Goal: Check status: Check status

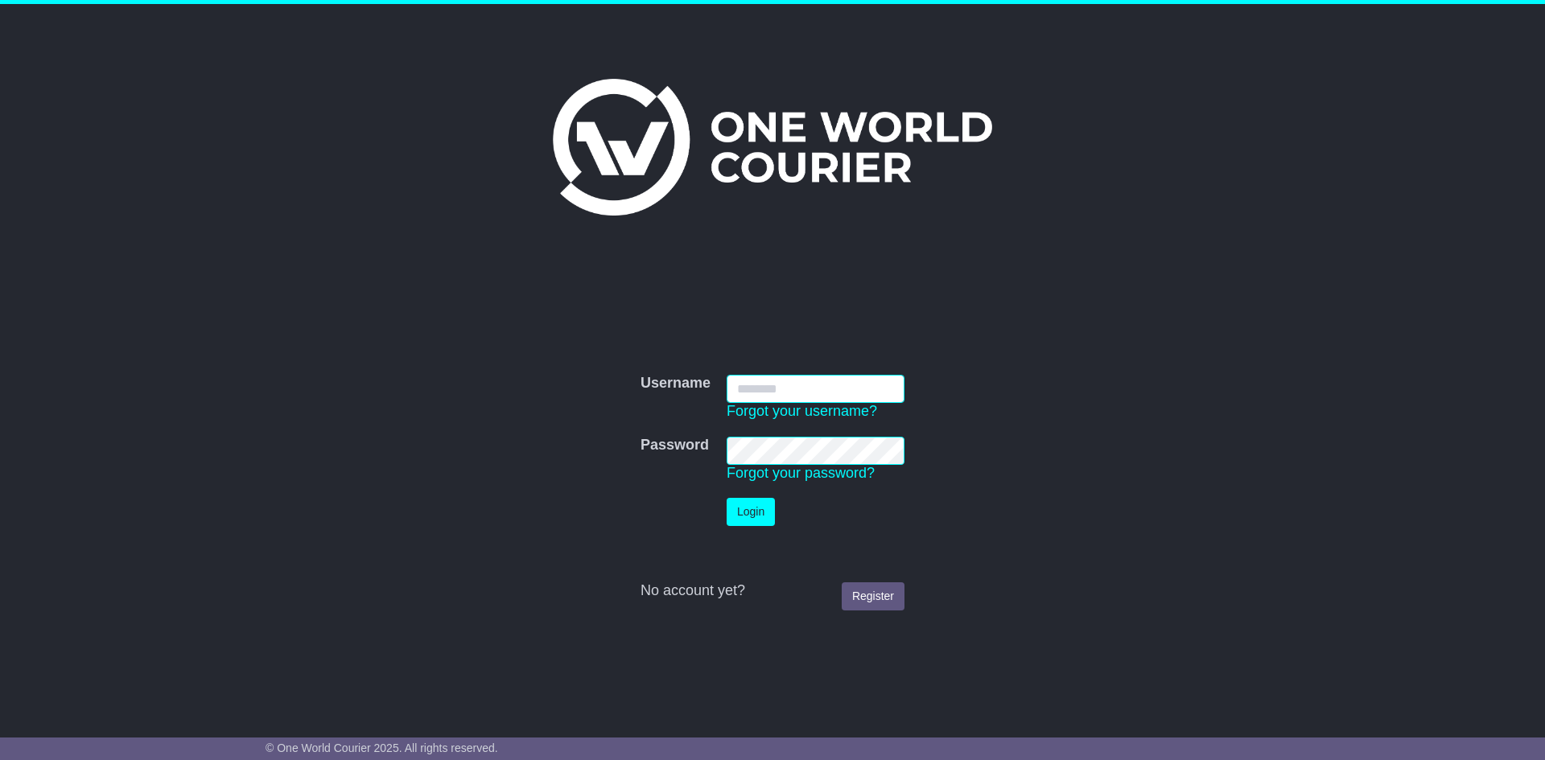
type input "**********"
click at [755, 513] on button "Login" at bounding box center [750, 512] width 48 height 28
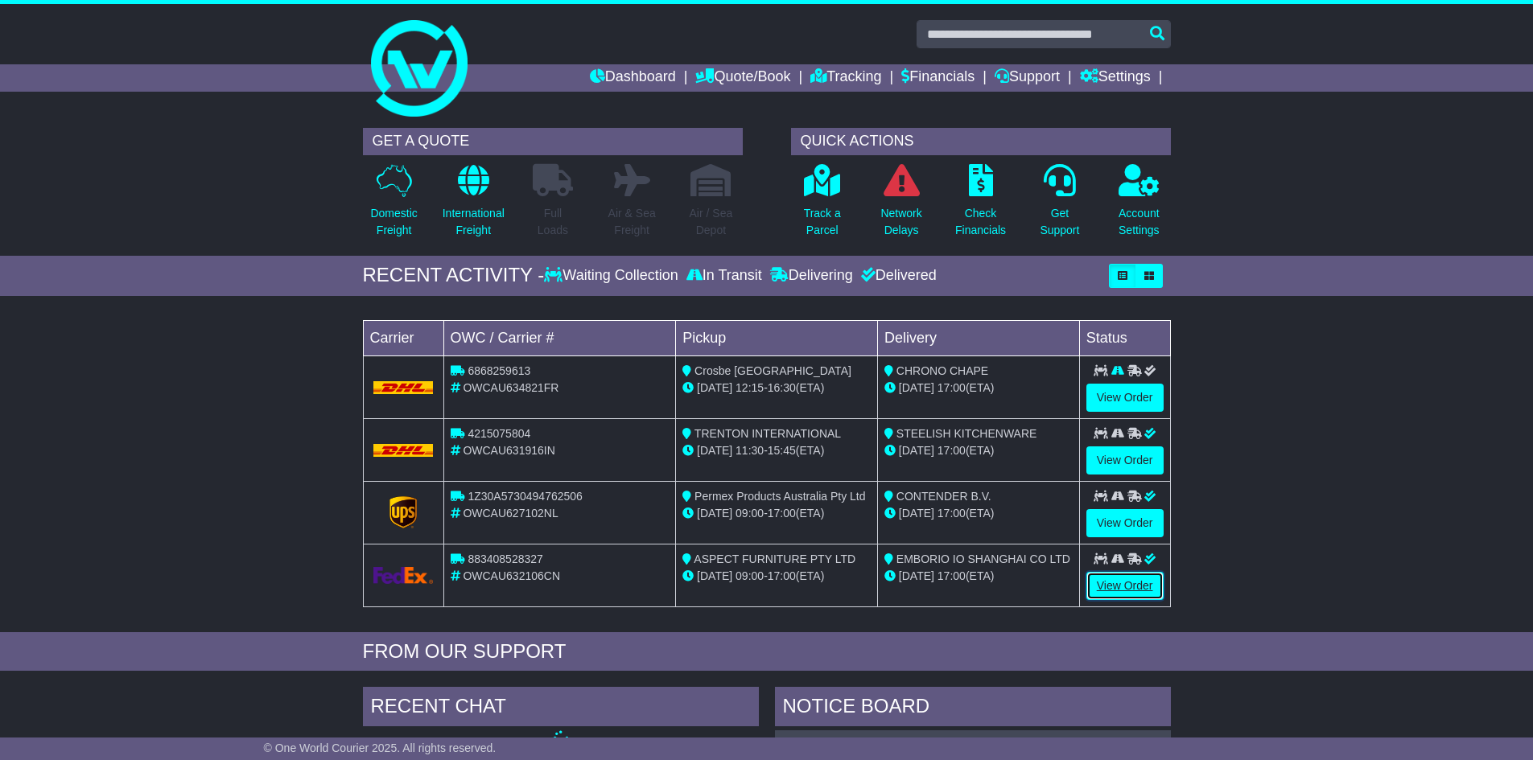
click at [1132, 585] on link "View Order" at bounding box center [1124, 586] width 77 height 28
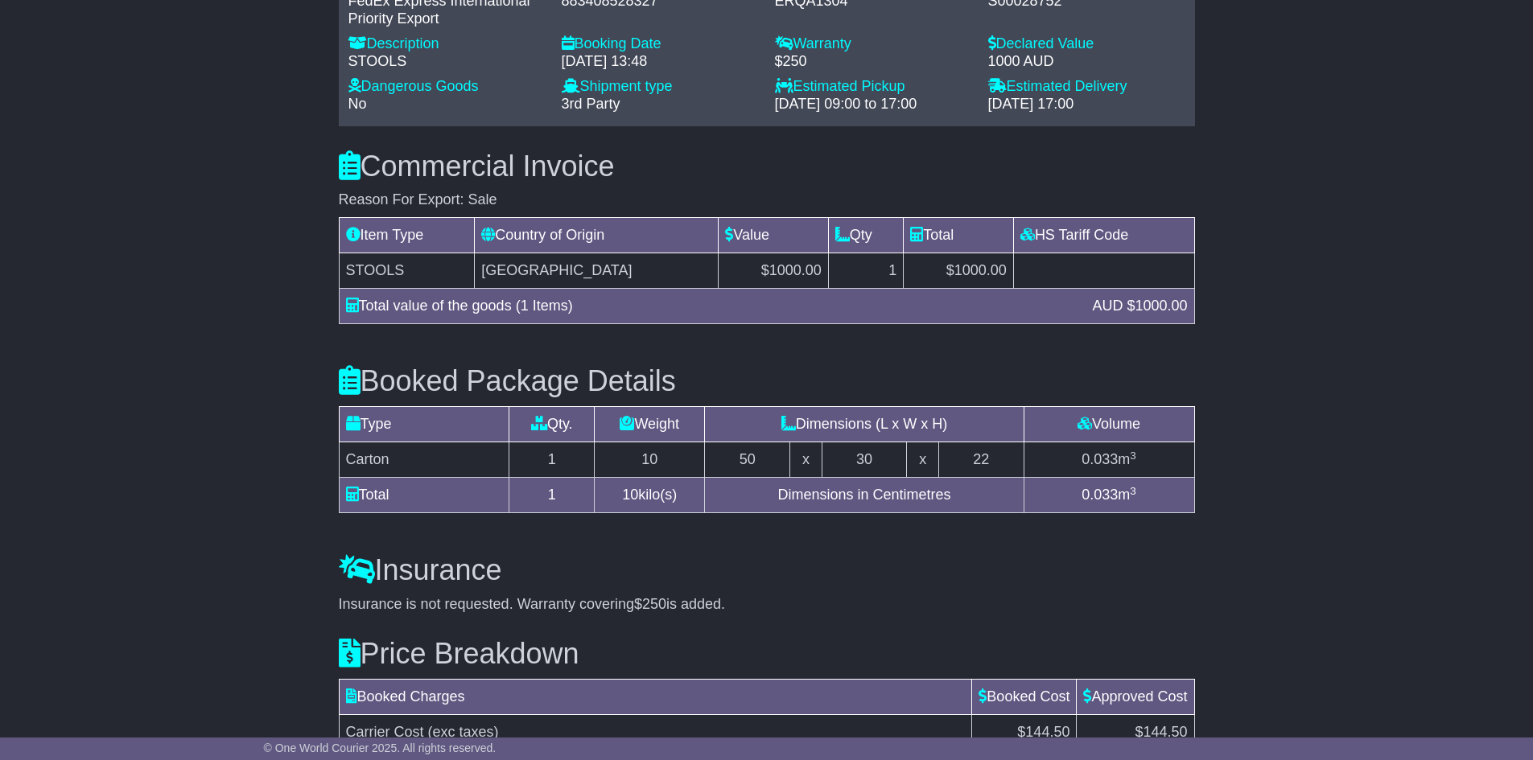
scroll to position [1142, 0]
